Goal: Register for event/course

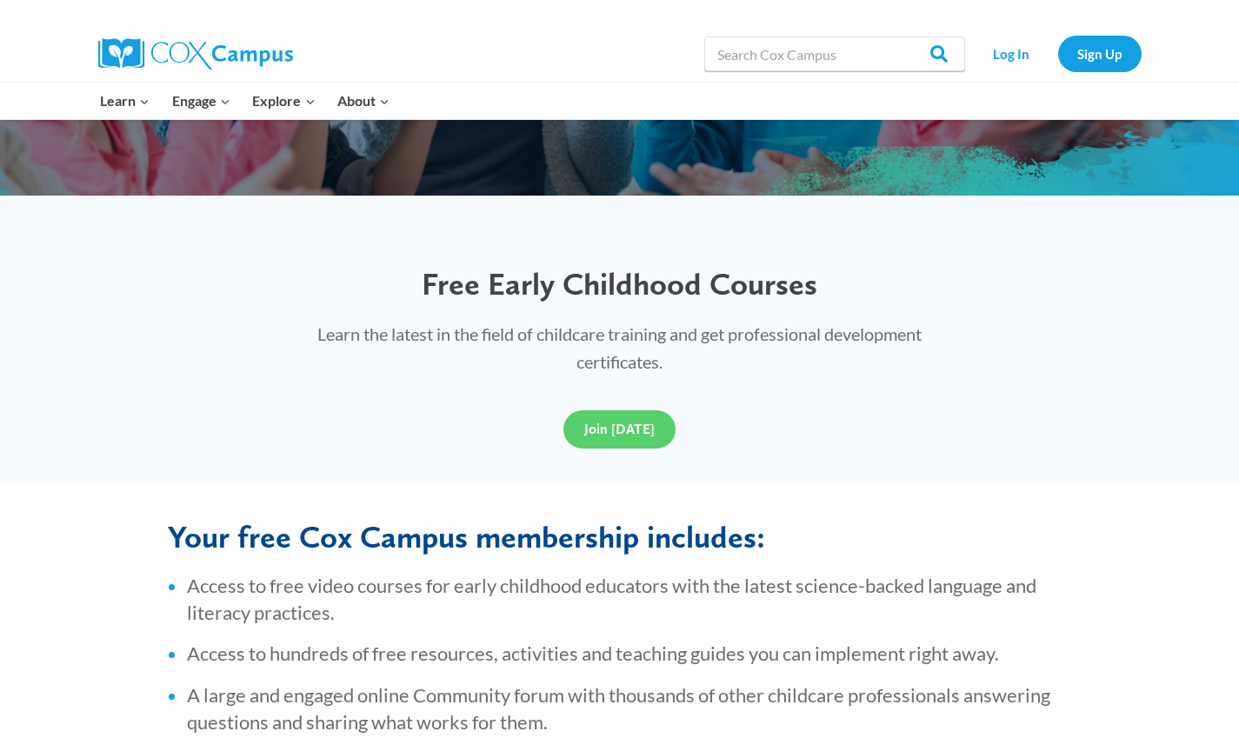
scroll to position [417, 0]
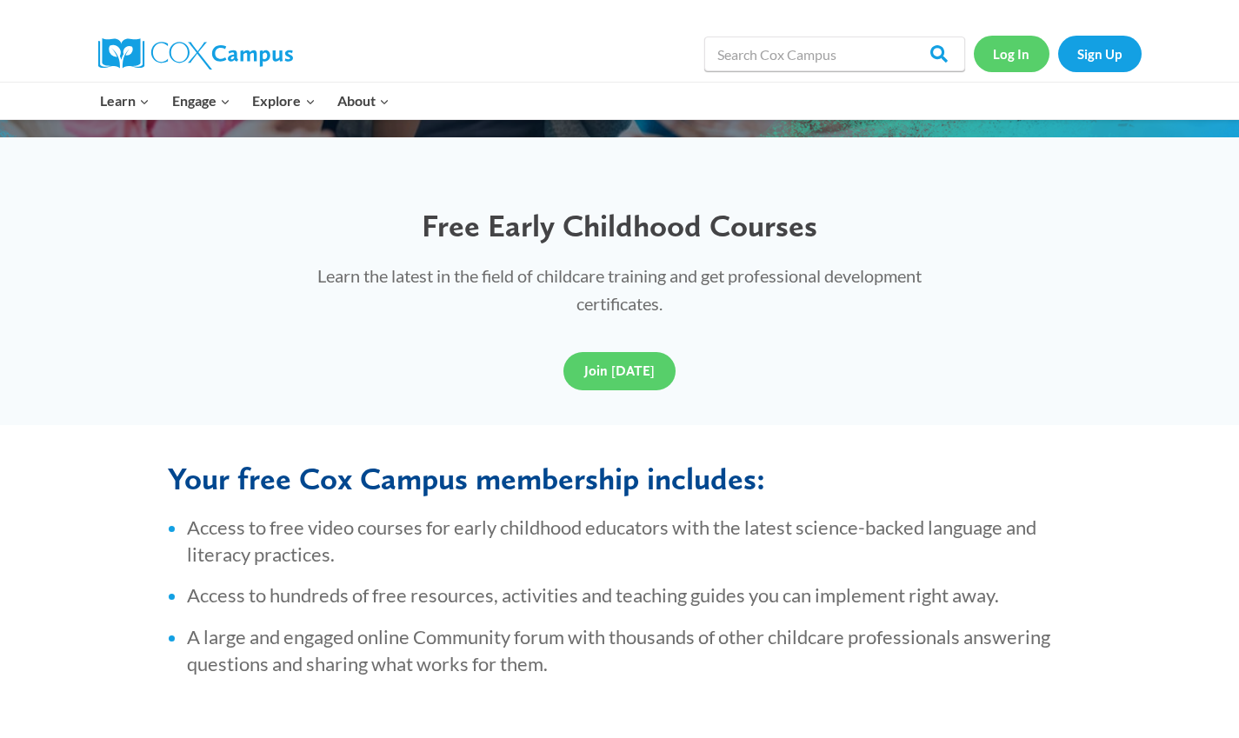
click at [1015, 52] on link "Log In" at bounding box center [1012, 54] width 76 height 36
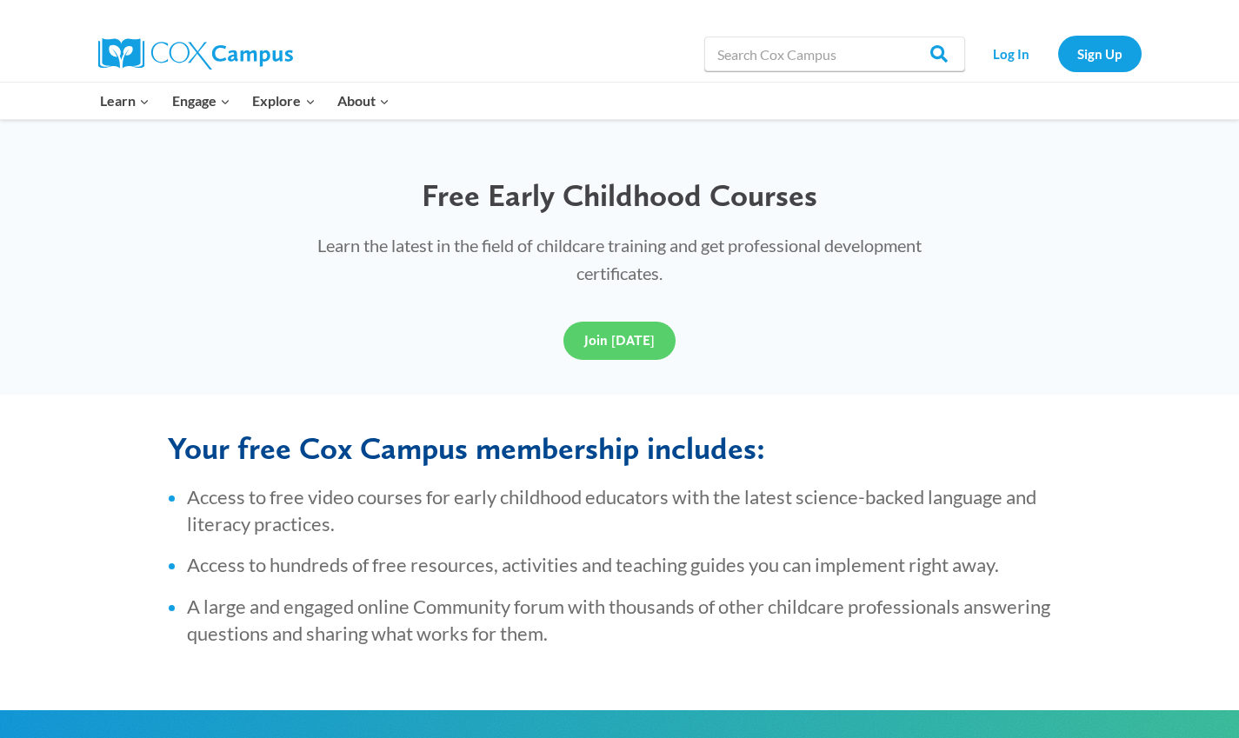
scroll to position [452, 0]
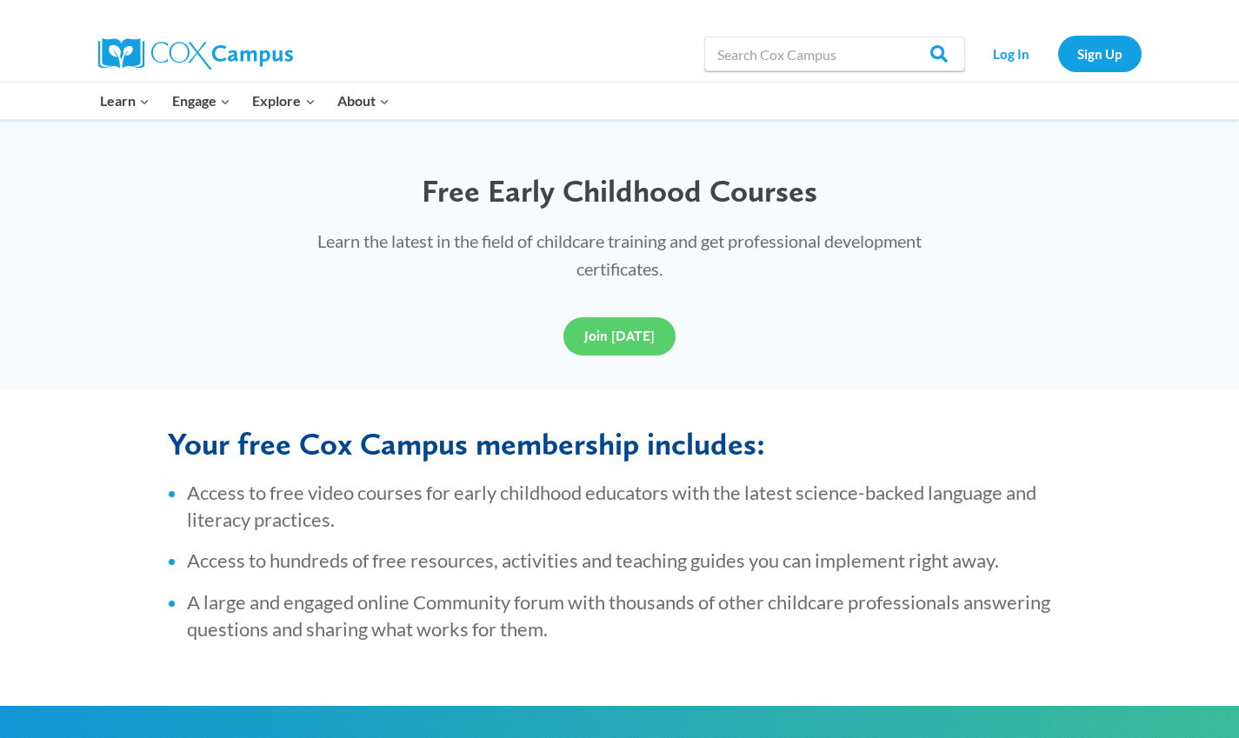
click at [0, 0] on link "Early Care and Learning" at bounding box center [0, 0] width 0 height 0
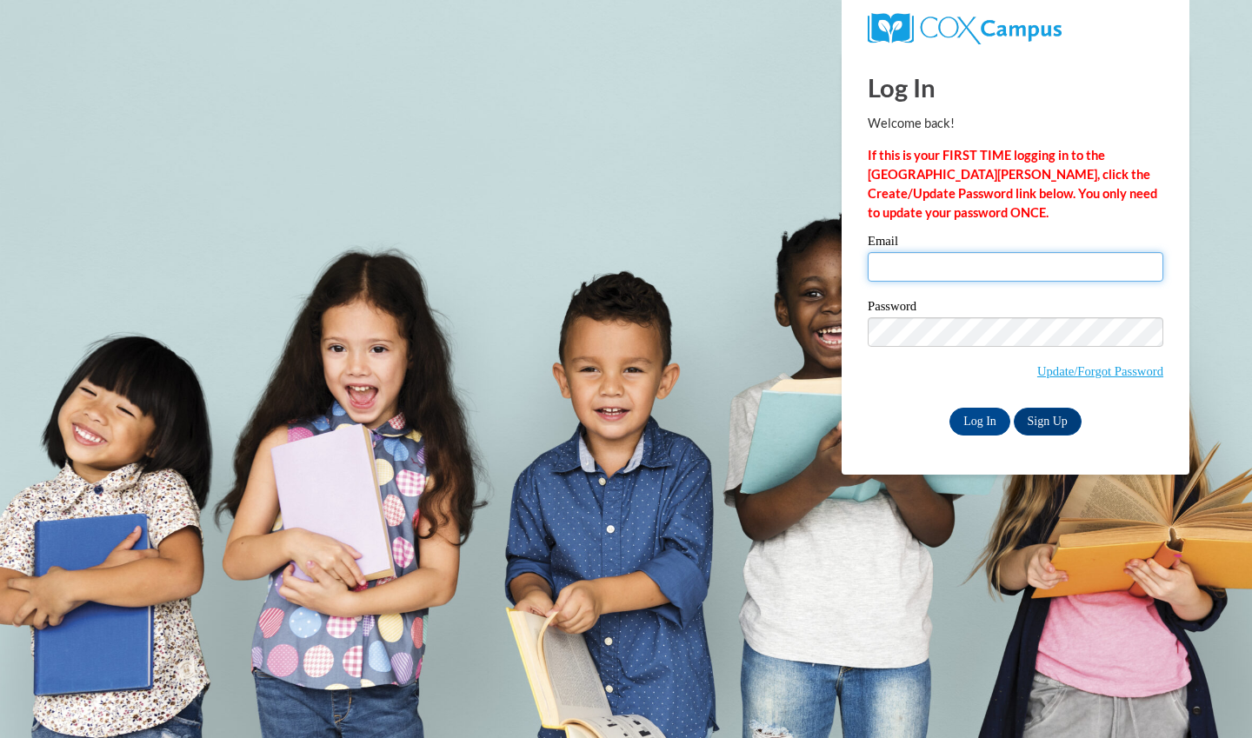
click at [889, 271] on input "Email" at bounding box center [1016, 267] width 296 height 30
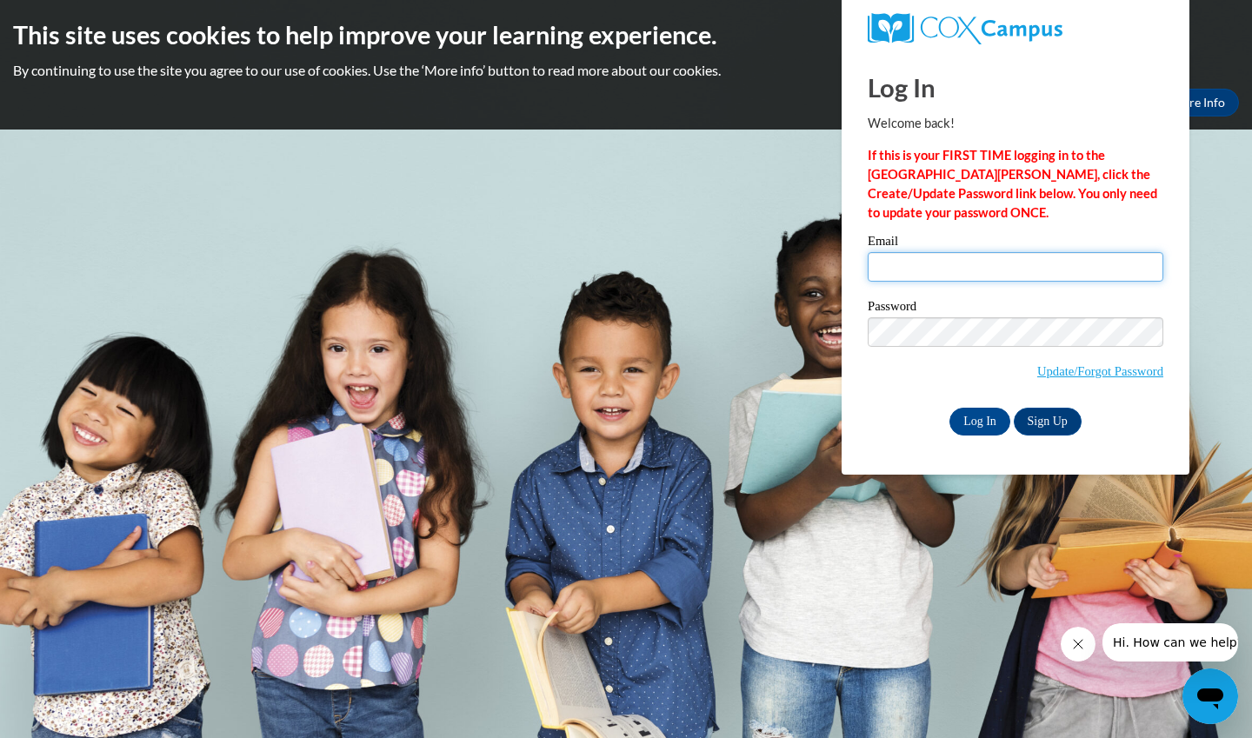
type input "[EMAIL_ADDRESS][DOMAIN_NAME]"
click at [1095, 370] on link "Update/Forgot Password" at bounding box center [1100, 371] width 126 height 14
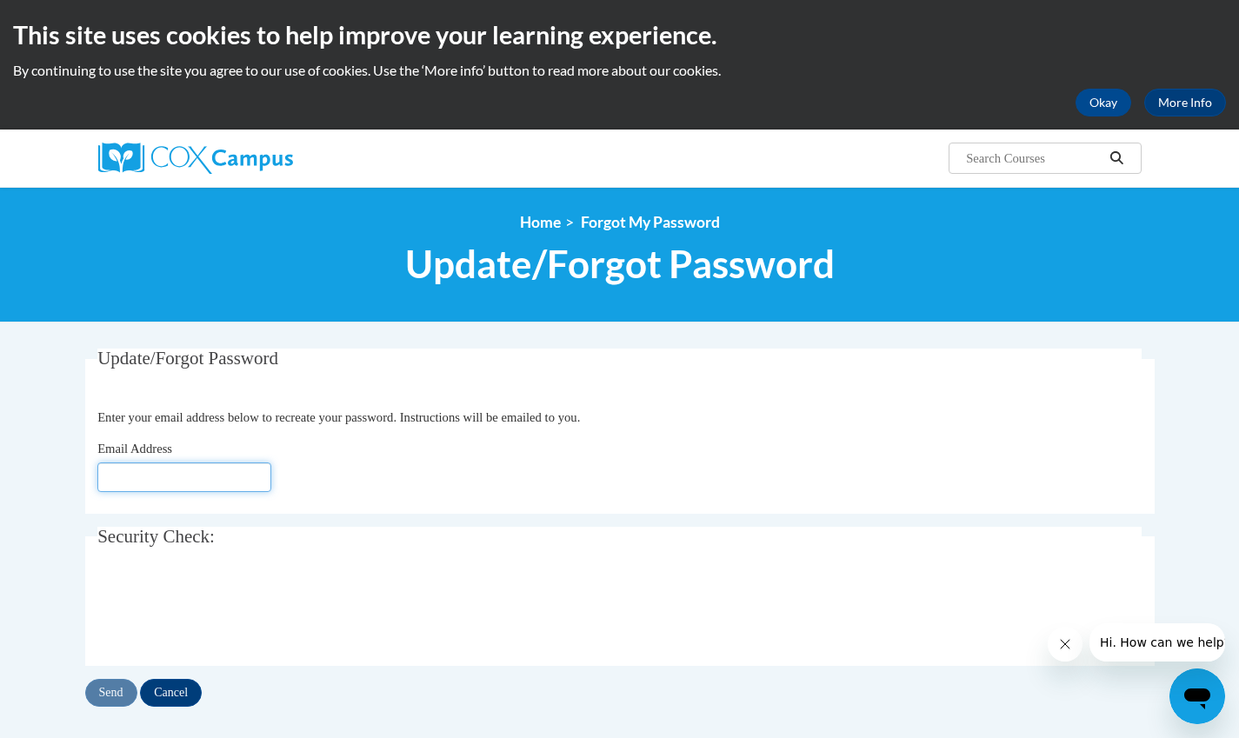
click at [247, 471] on input "Email Address" at bounding box center [184, 478] width 174 height 30
type input "[EMAIL_ADDRESS][DOMAIN_NAME]"
click at [103, 687] on input "Send" at bounding box center [111, 693] width 52 height 28
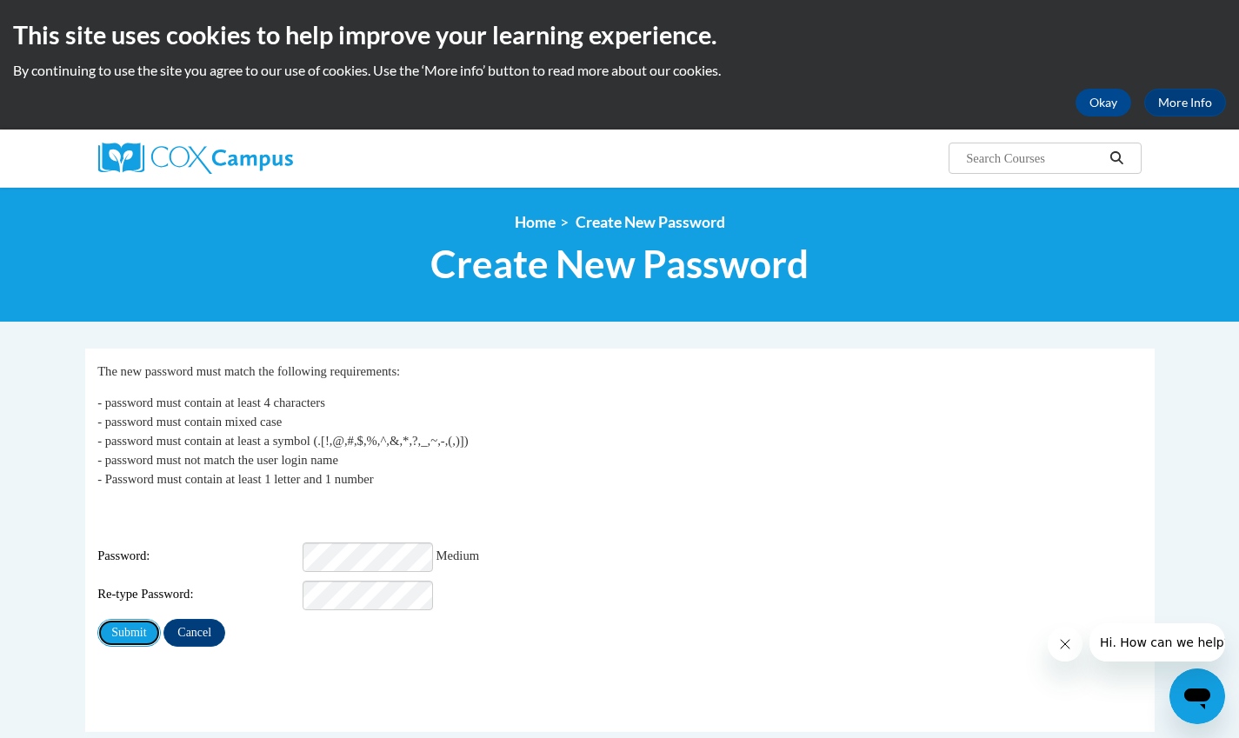
click at [116, 625] on input "Submit" at bounding box center [128, 633] width 63 height 28
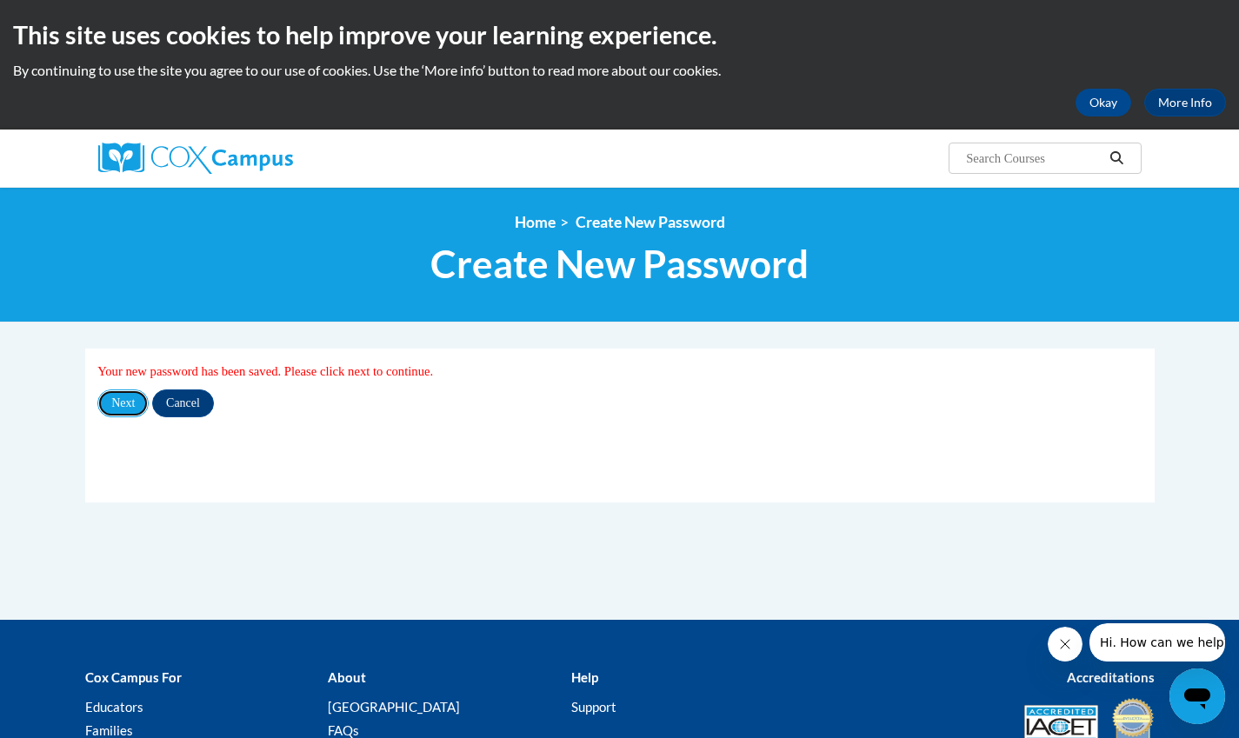
click at [136, 410] on input "Next" at bounding box center [122, 403] width 51 height 28
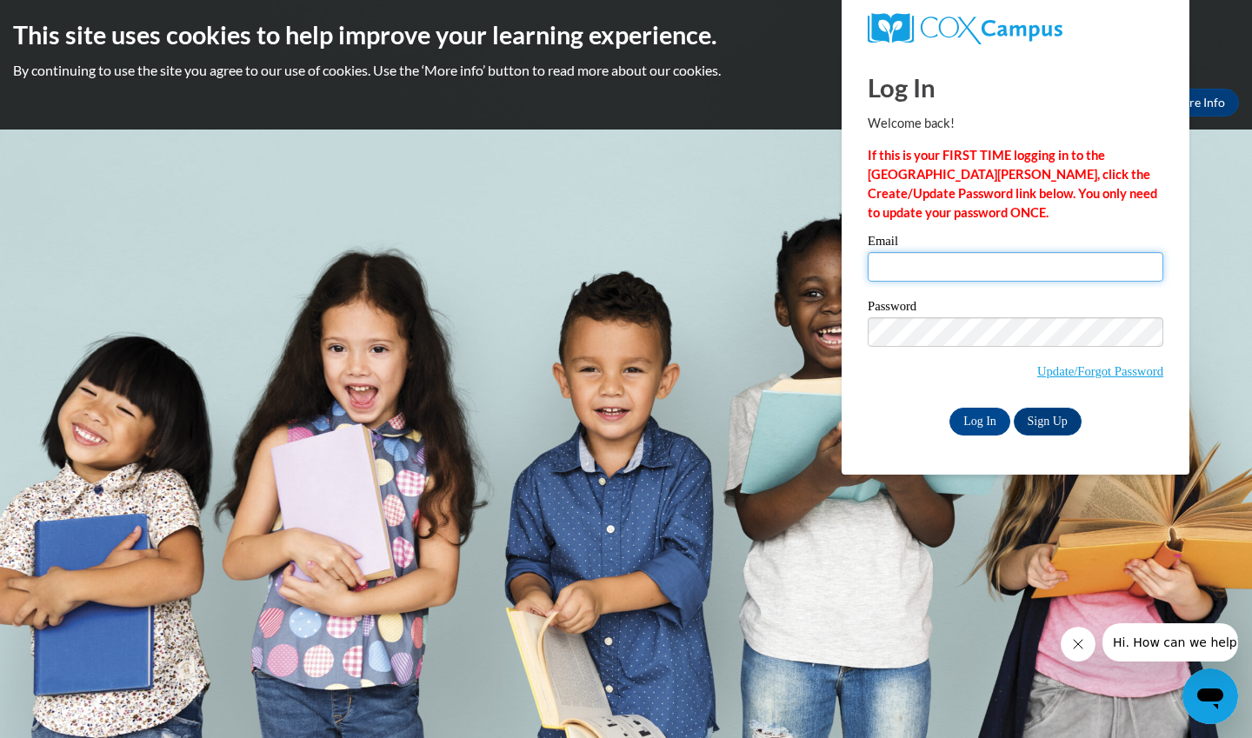
type input "[EMAIL_ADDRESS][DOMAIN_NAME]"
click at [983, 420] on input "Log In" at bounding box center [979, 422] width 61 height 28
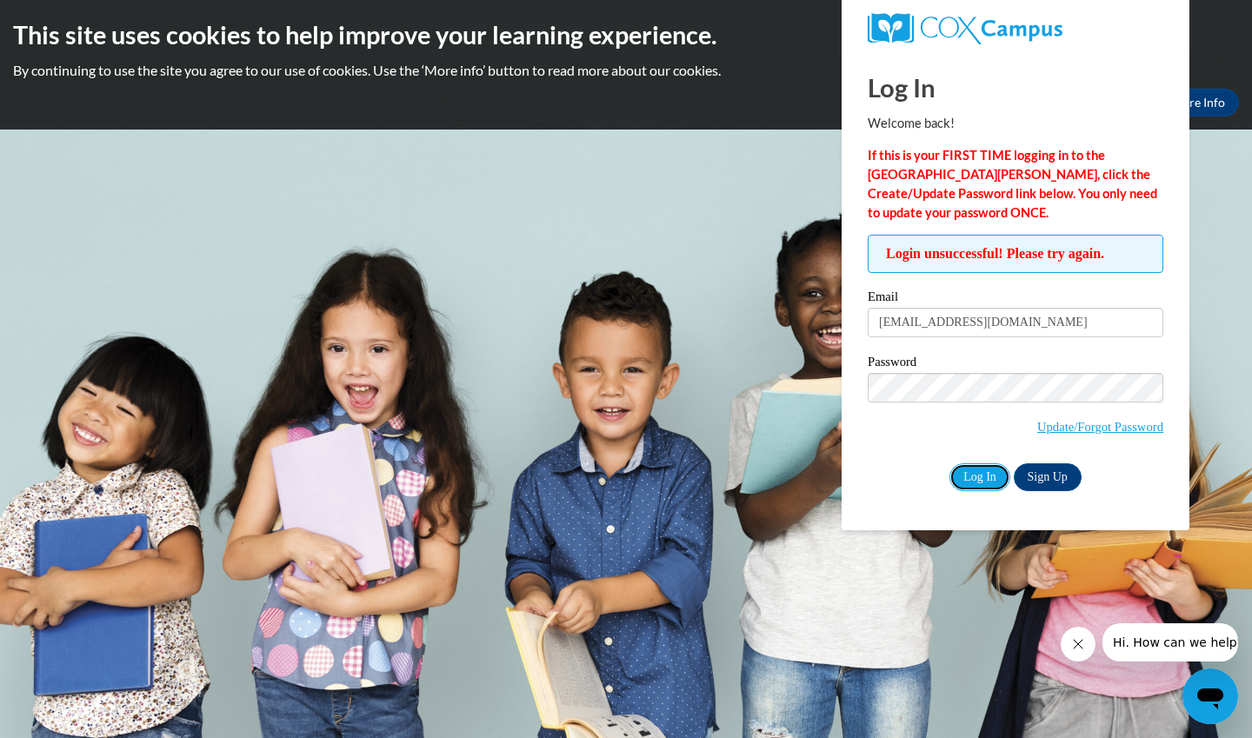
click at [985, 476] on input "Log In" at bounding box center [979, 477] width 61 height 28
click at [989, 475] on input "Log In" at bounding box center [979, 477] width 61 height 28
click at [894, 437] on span "Update/Forgot Password" at bounding box center [1016, 409] width 296 height 72
click at [975, 483] on input "Log In" at bounding box center [979, 477] width 61 height 28
click at [1195, 168] on body "This site uses cookies to help improve your learning experience. By continuing …" at bounding box center [626, 369] width 1252 height 738
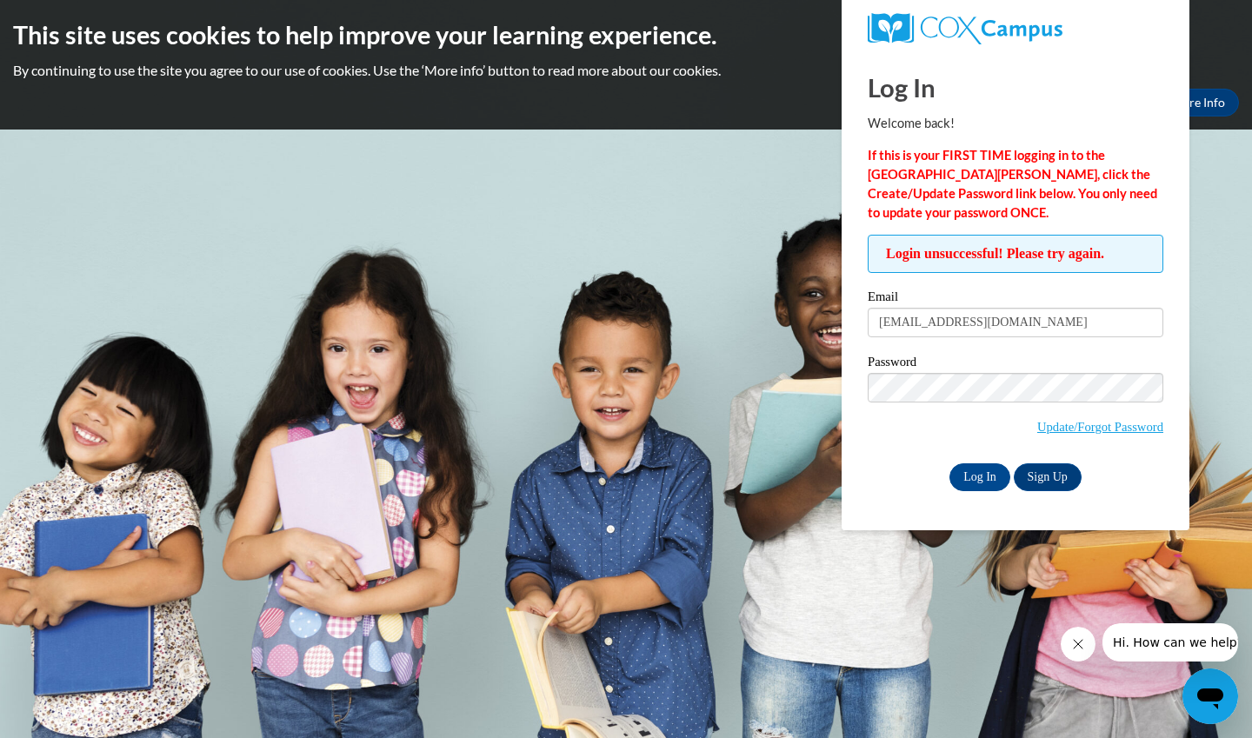
click at [765, 242] on body "This site uses cookies to help improve your learning experience. By continuing …" at bounding box center [626, 369] width 1252 height 738
click at [1043, 427] on link "Update/Forgot Password" at bounding box center [1100, 427] width 126 height 14
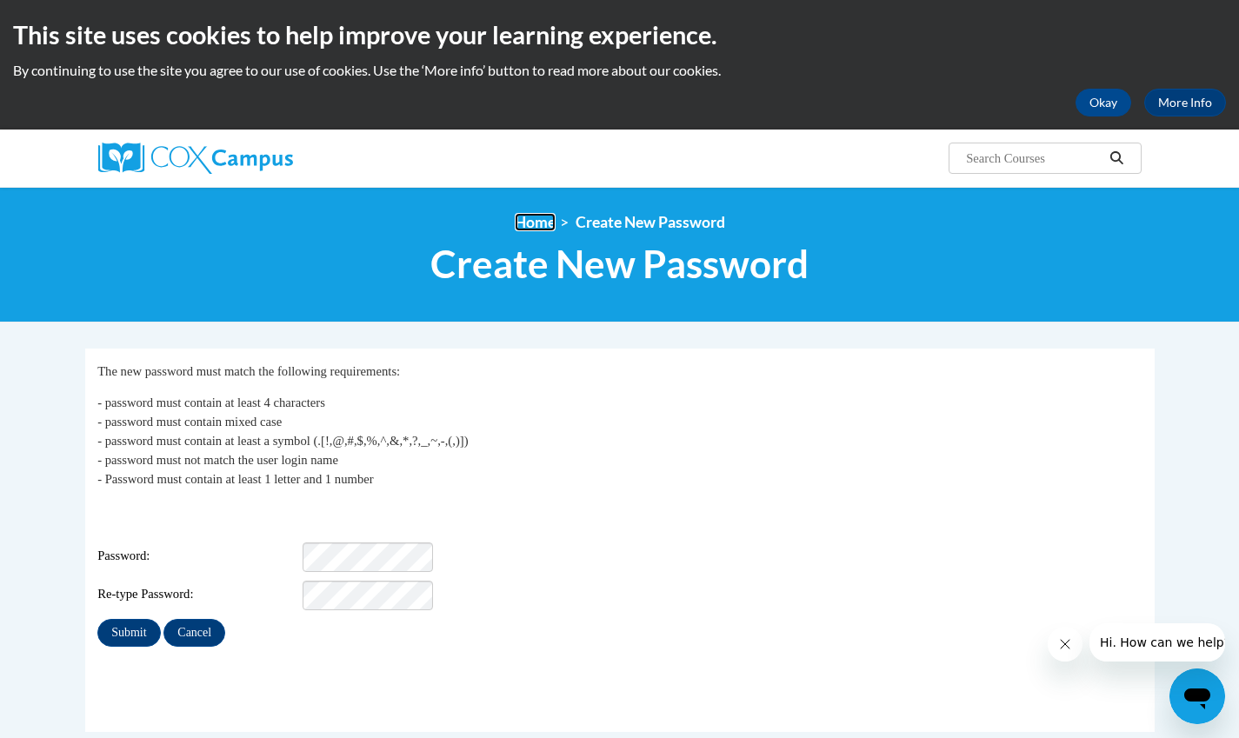
click at [534, 217] on link "Home" at bounding box center [535, 222] width 41 height 18
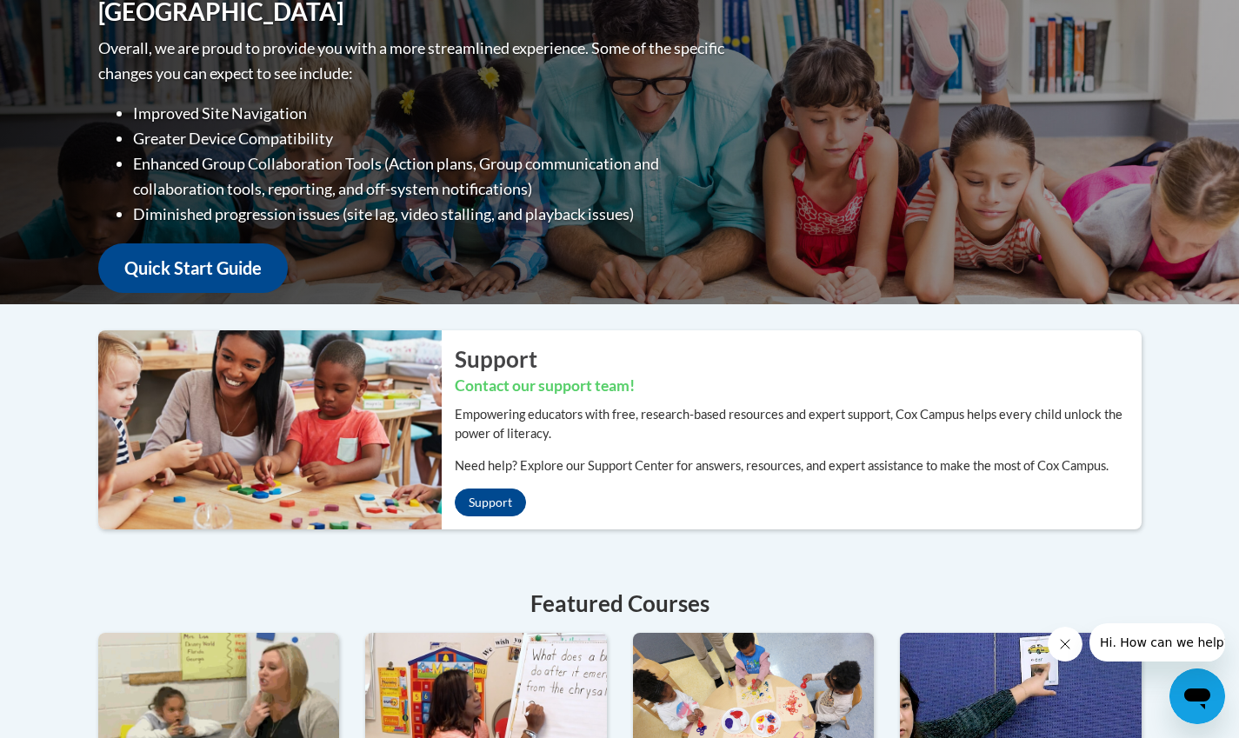
scroll to position [243, 0]
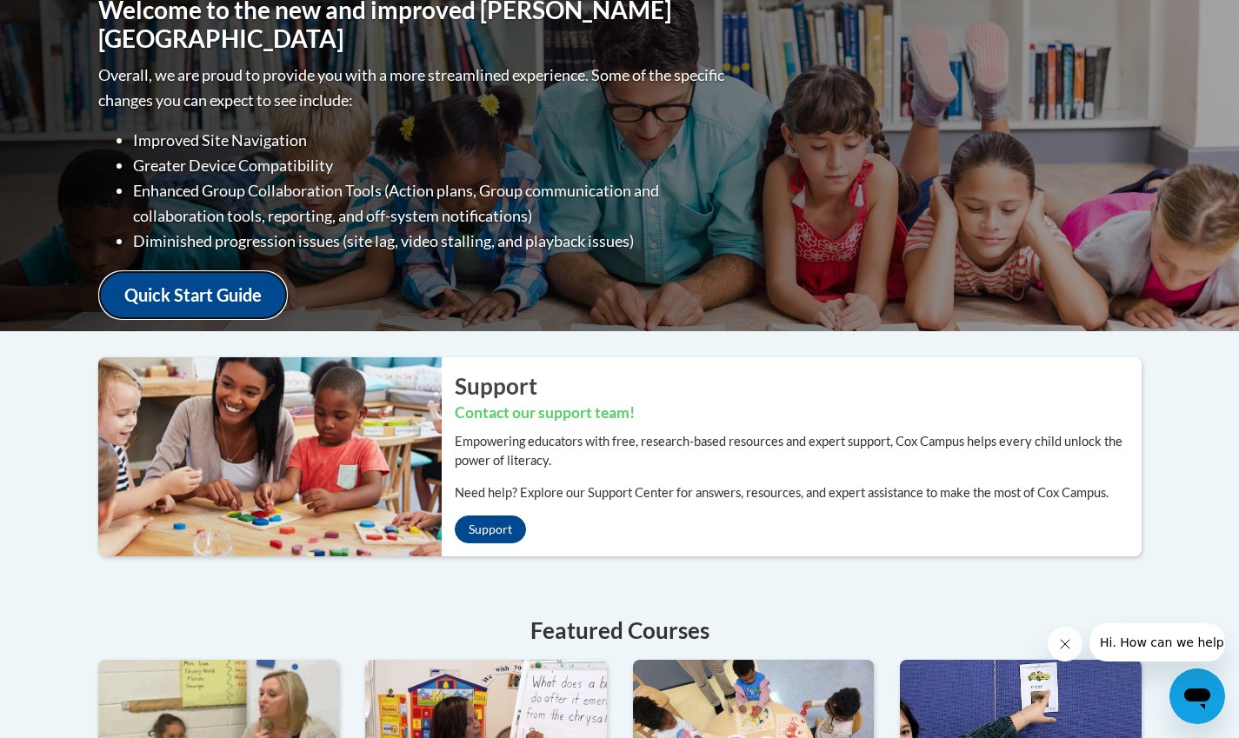
click at [192, 283] on link "Quick Start Guide" at bounding box center [193, 295] width 190 height 50
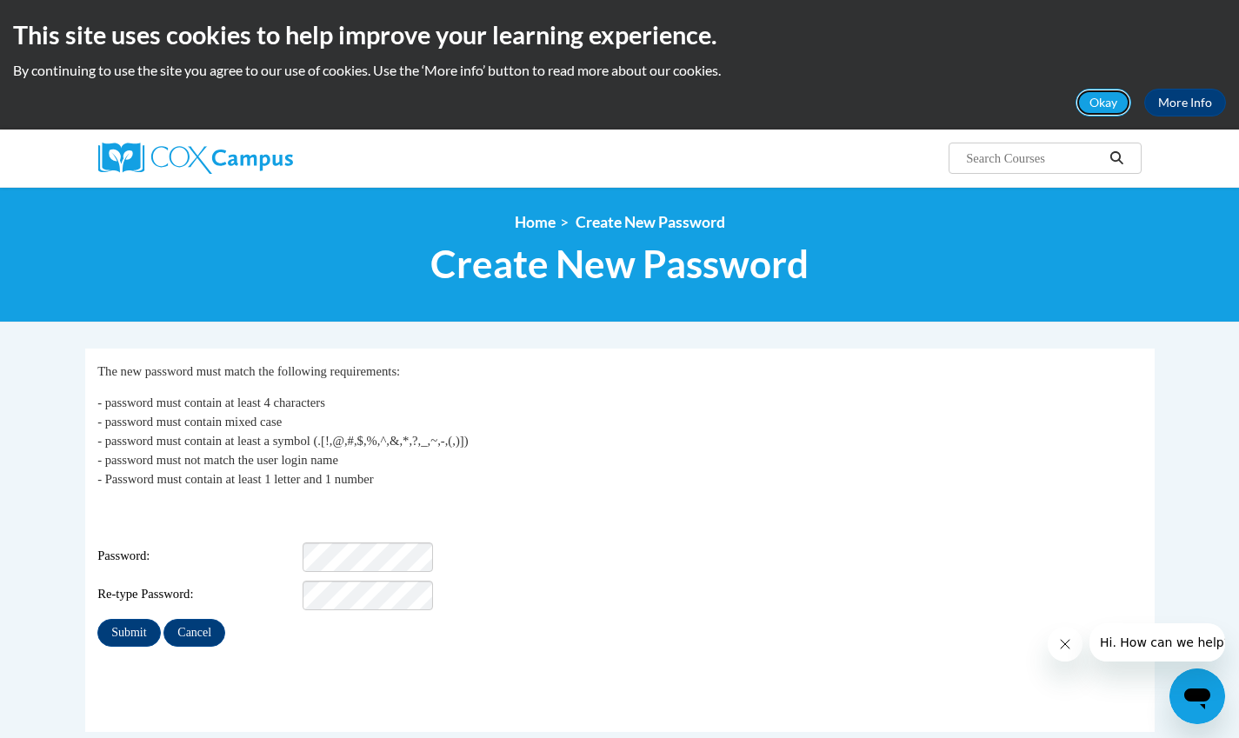
click at [1096, 112] on button "Okay" at bounding box center [1103, 103] width 56 height 28
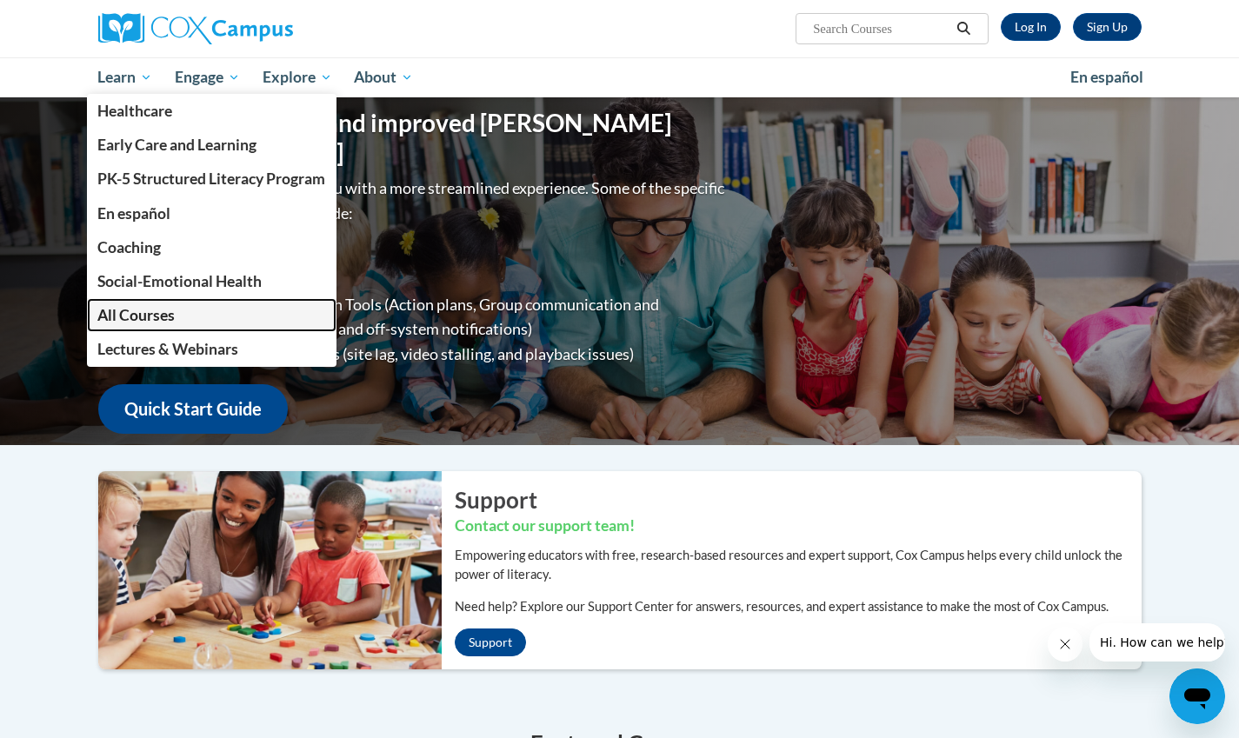
click at [148, 321] on span "All Courses" at bounding box center [135, 315] width 77 height 18
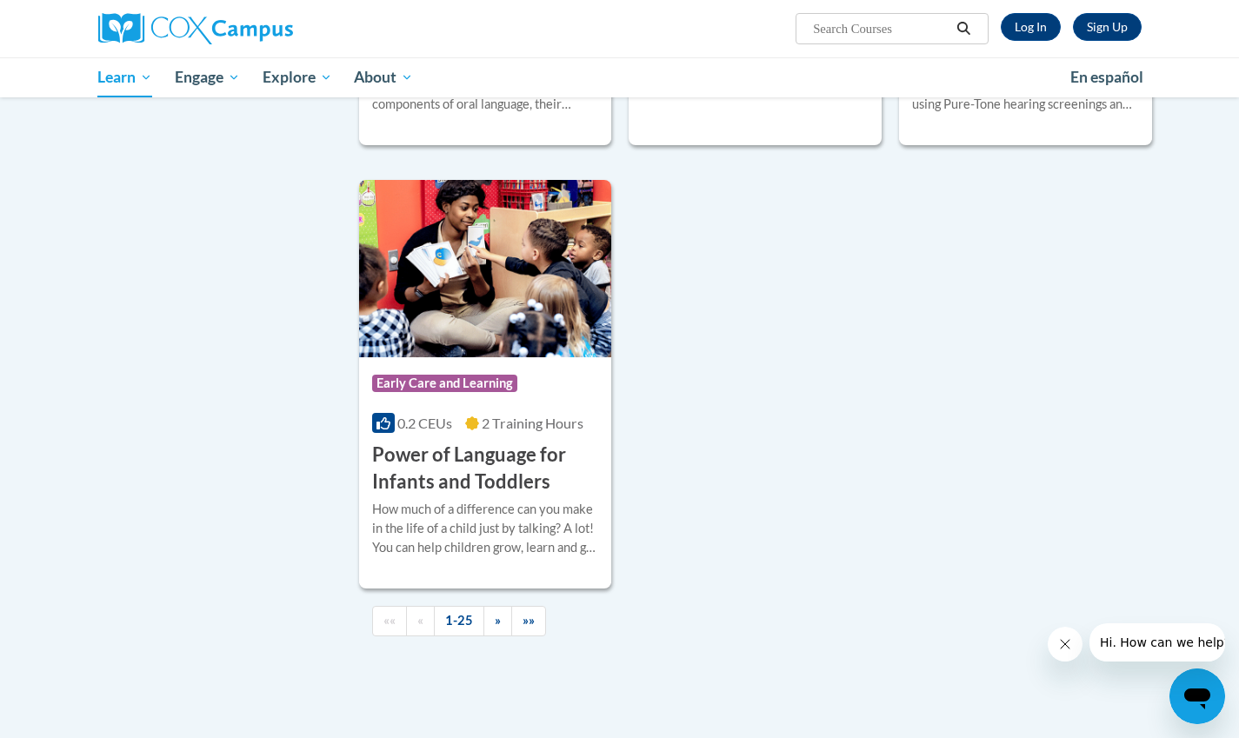
scroll to position [3860, 0]
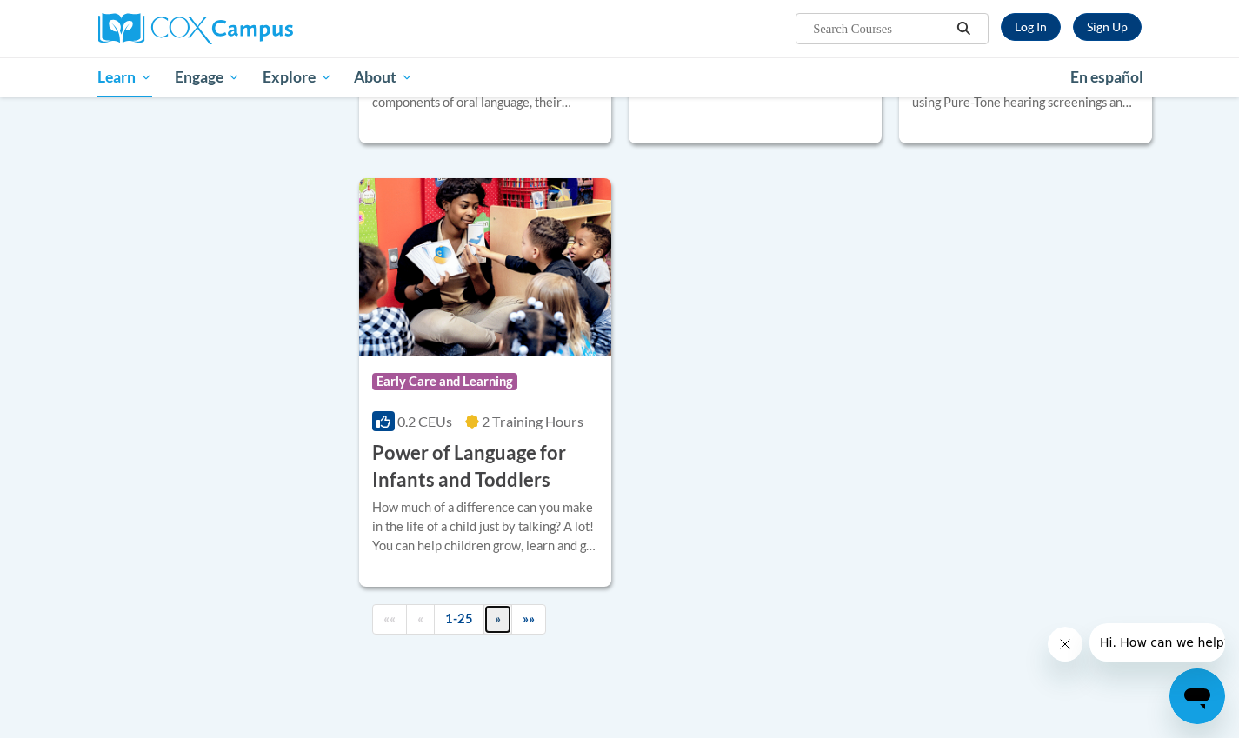
click at [499, 626] on span "»" at bounding box center [498, 618] width 6 height 15
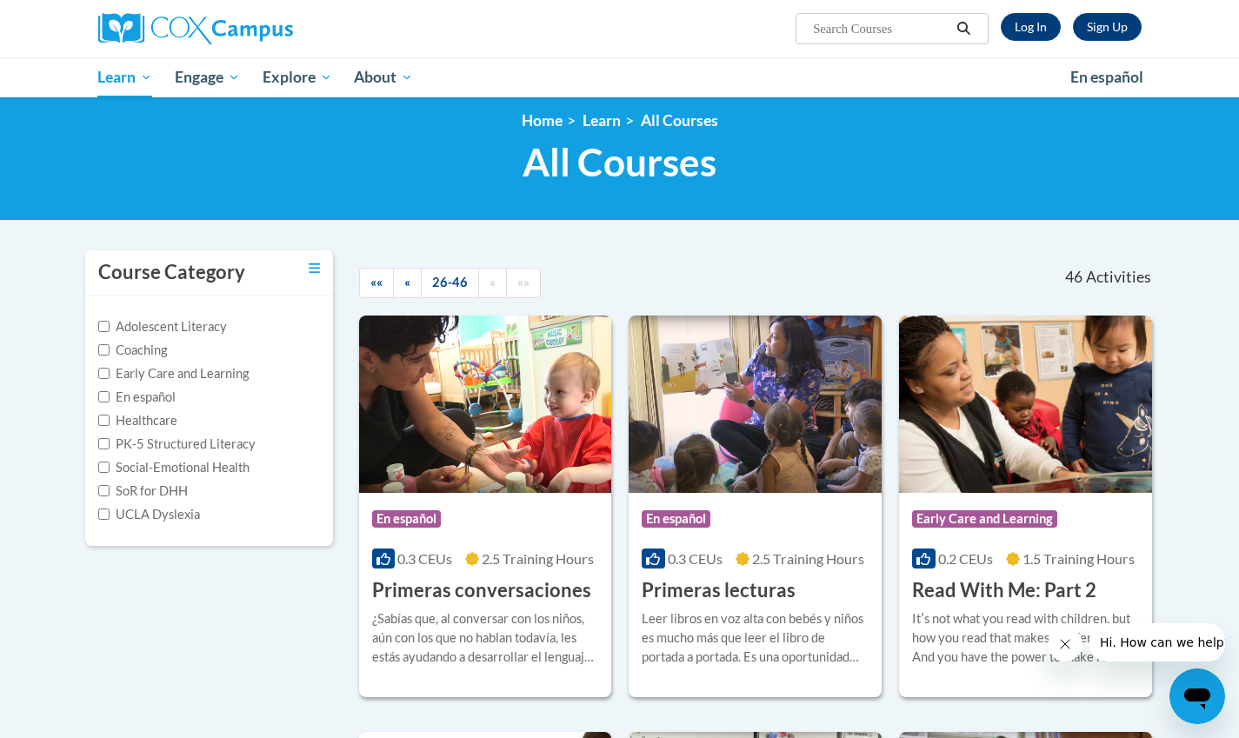
scroll to position [0, 0]
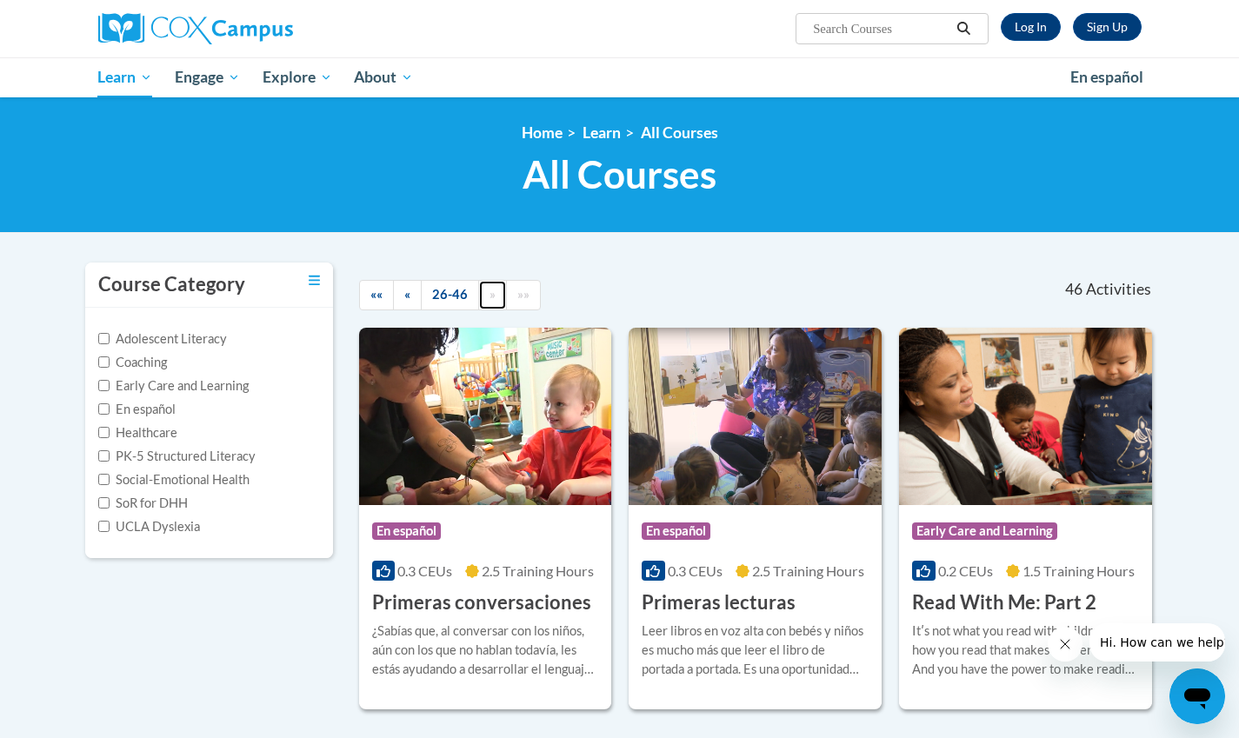
click at [501, 293] on link "»" at bounding box center [492, 295] width 29 height 30
click at [404, 294] on span "«" at bounding box center [407, 294] width 6 height 15
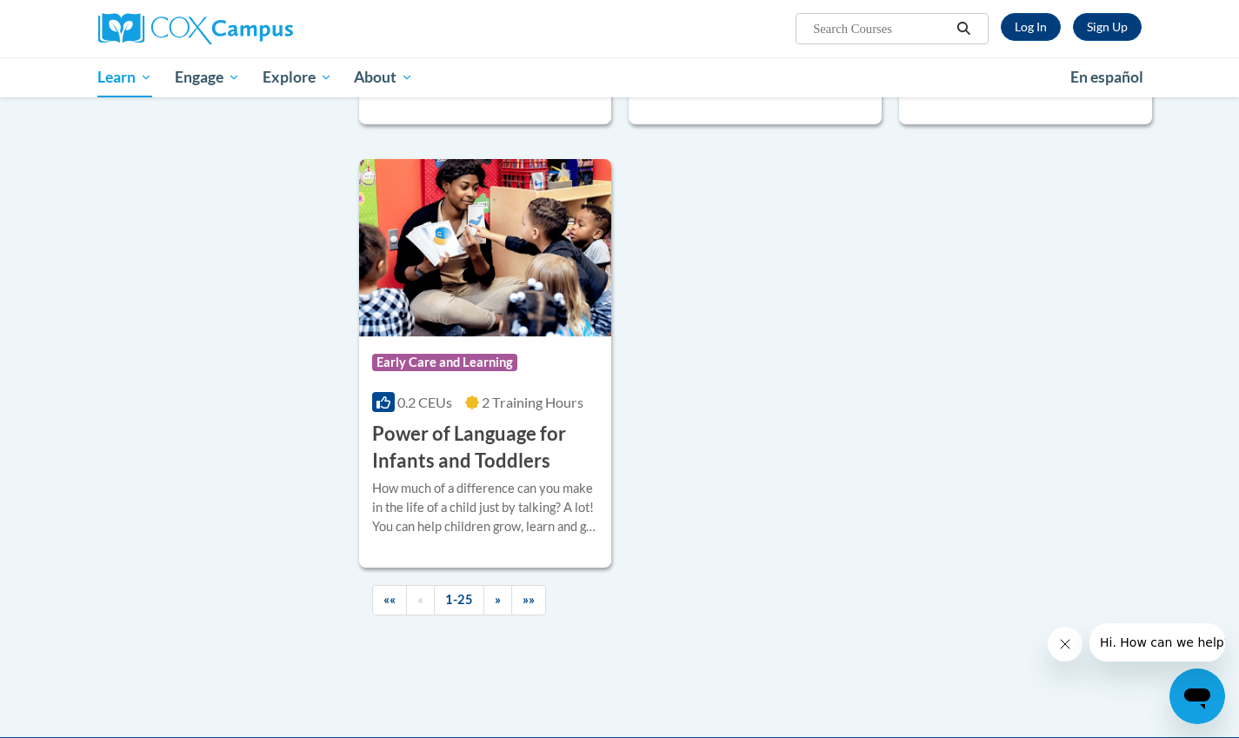
scroll to position [3895, 0]
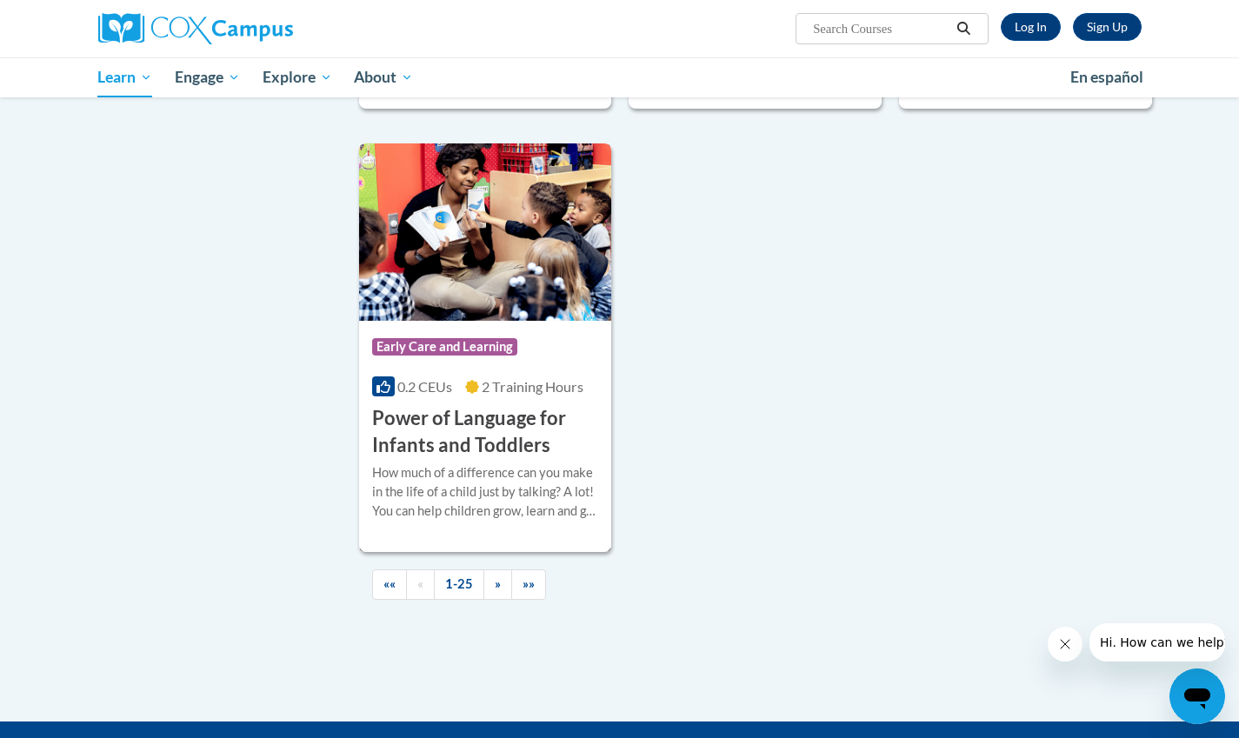
click at [512, 448] on h3 "Power of Language for Infants and Toddlers" at bounding box center [485, 432] width 227 height 54
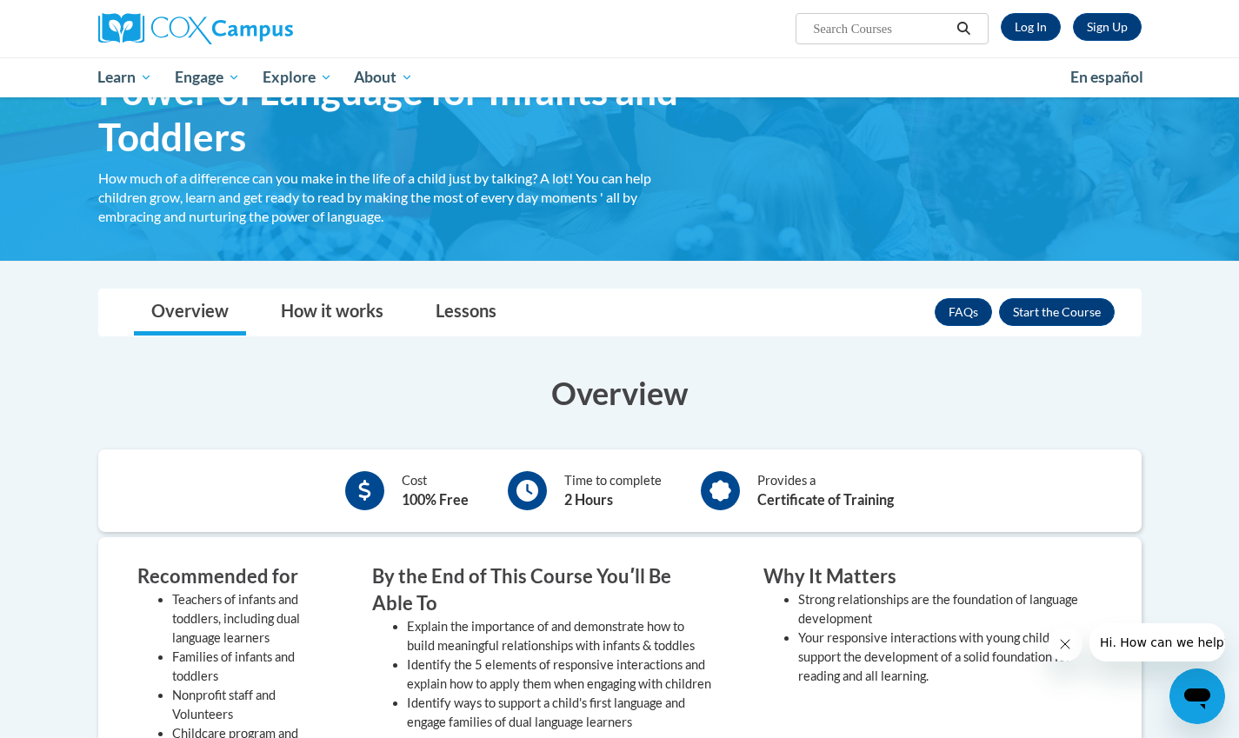
scroll to position [35, 0]
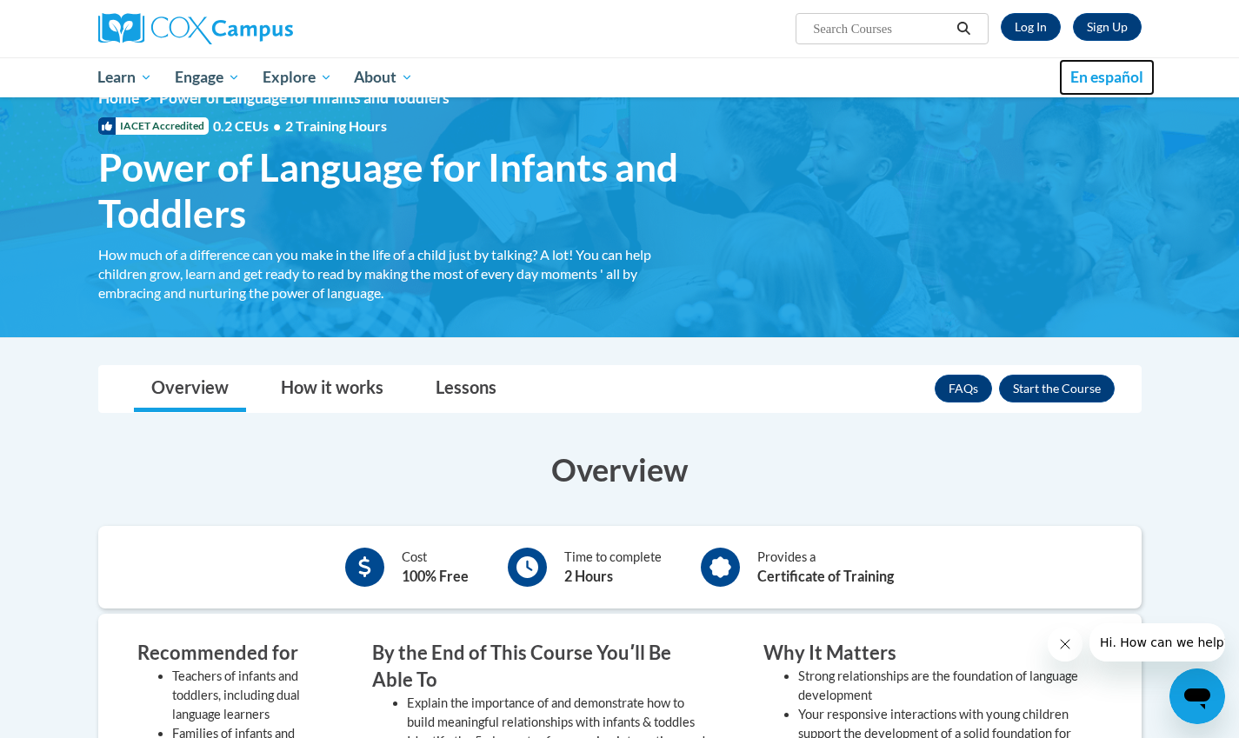
click at [1126, 83] on span "En español" at bounding box center [1106, 77] width 73 height 18
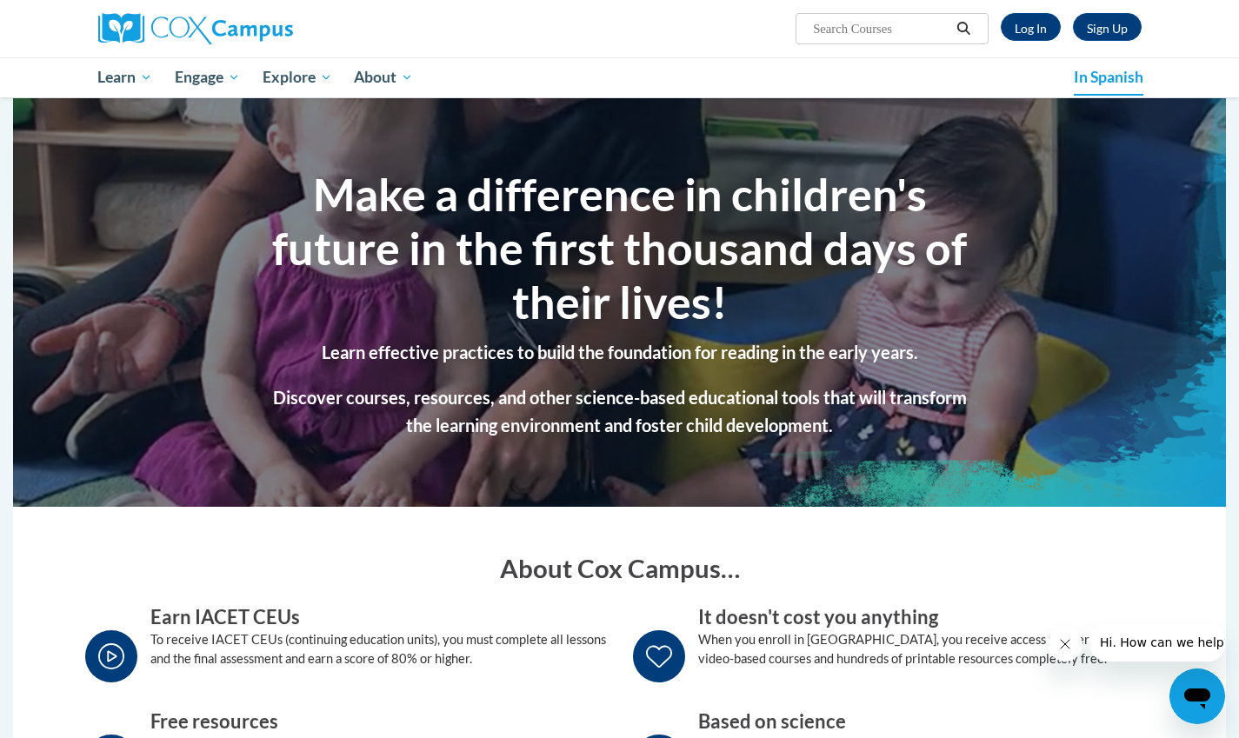
click at [995, 194] on section "Make a difference in children's future in the first thousand days of their live…" at bounding box center [619, 302] width 1213 height 409
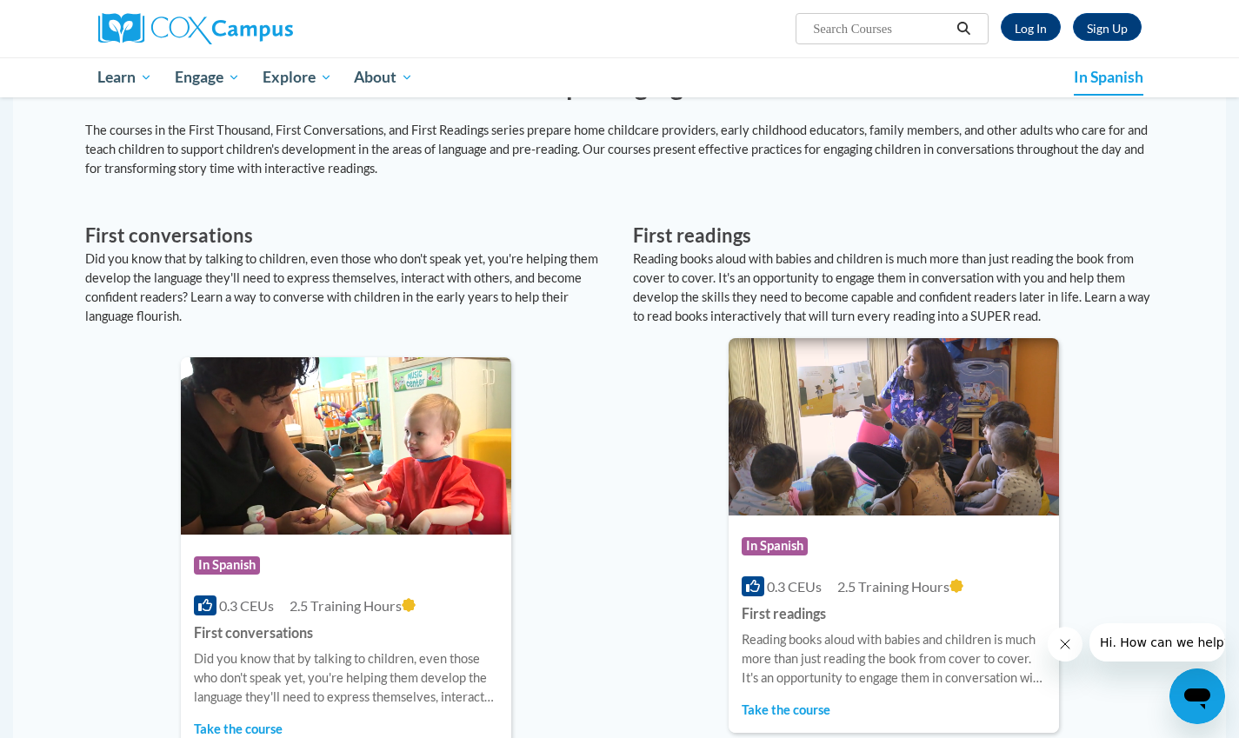
scroll to position [788, 0]
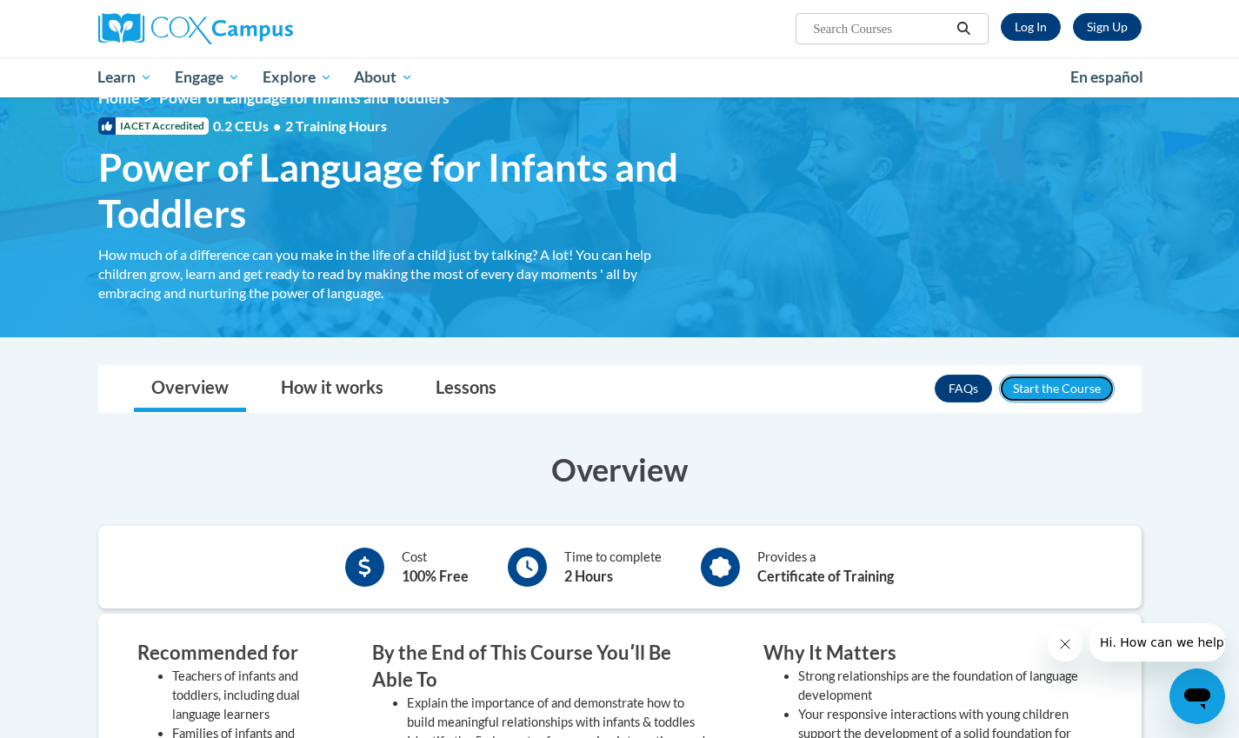
click at [1062, 387] on button "Enroll" at bounding box center [1057, 389] width 116 height 28
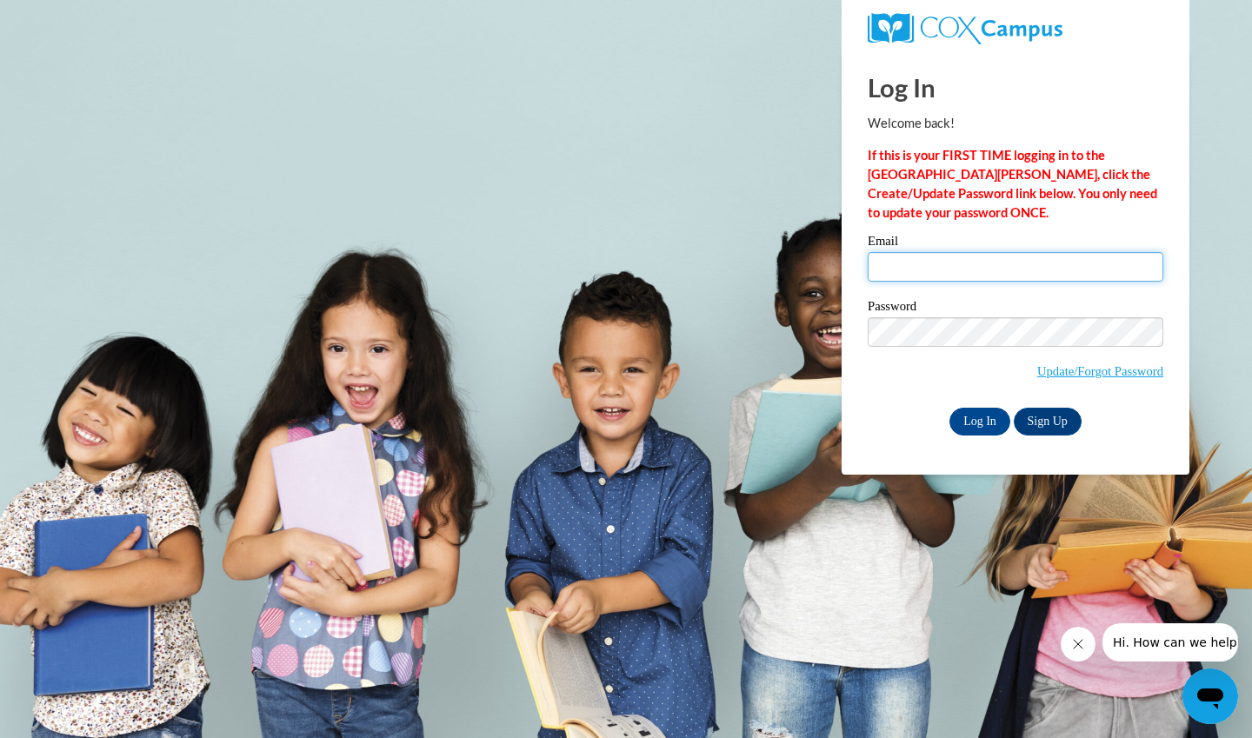
type input "sindhuramana@gmail.com"
click at [982, 418] on input "Log In" at bounding box center [979, 422] width 61 height 28
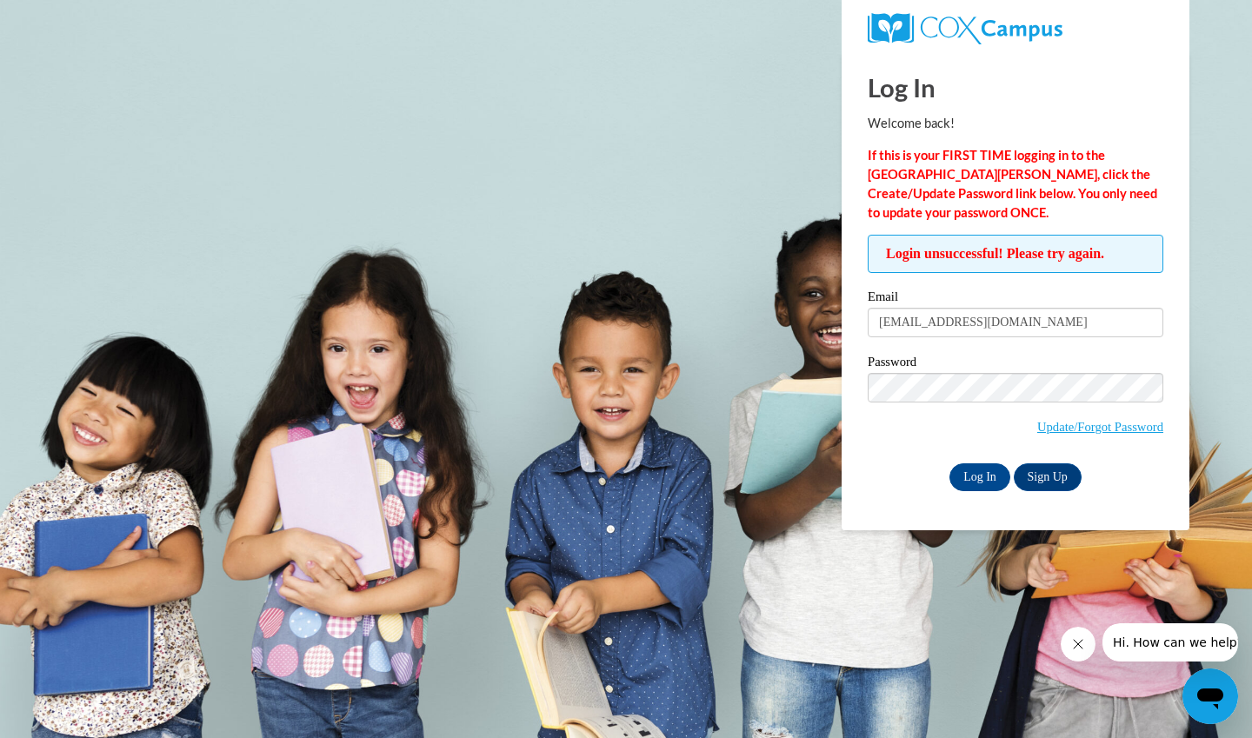
click at [886, 462] on div "Email sindhuramana@gmail.com Password Update/Forgot Password Log In Sign Up OR" at bounding box center [1016, 390] width 296 height 200
click at [986, 483] on input "Log In" at bounding box center [979, 477] width 61 height 28
click at [1213, 160] on body "Log In Welcome back! If this is your FIRST TIME logging in to the NEW Cox Campu…" at bounding box center [626, 369] width 1252 height 738
click at [1043, 484] on link "Sign Up" at bounding box center [1048, 477] width 68 height 28
